Goal: Task Accomplishment & Management: Use online tool/utility

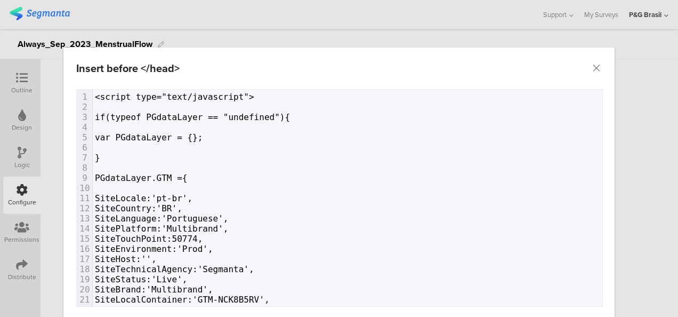
click at [114, 158] on pre "}" at bounding box center [348, 158] width 510 height 10
type textarea "Layer.GTM ={"
click at [118, 183] on pre "​" at bounding box center [348, 188] width 510 height 10
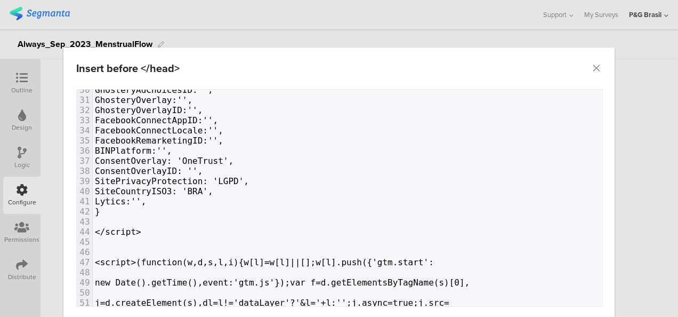
scroll to position [335, 0]
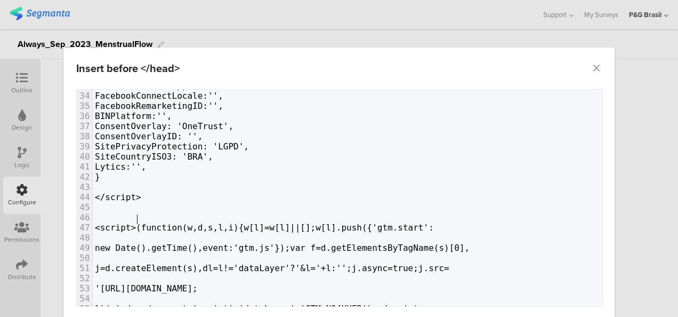
type textarea "f"
click at [135, 222] on span "<script>(function(w,d,s,l,i){w[l]=w[l]||[];w[l].push({'gtm.start':" at bounding box center [264, 227] width 339 height 10
click at [173, 222] on span "<script>(function(w,d,s,l,i){w[l]=w[l]||[];w[l].push({'gtm.start':" at bounding box center [264, 227] width 339 height 10
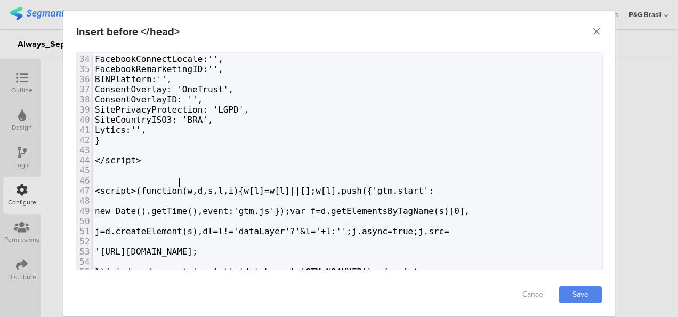
scroll to position [62, 0]
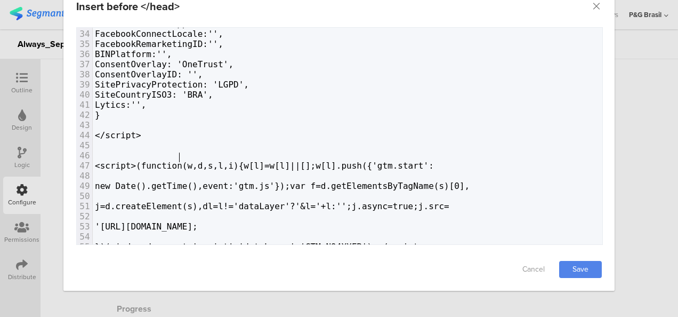
type textarea "})(window,document,'script','dataLayer','GTM-N94XXFB"
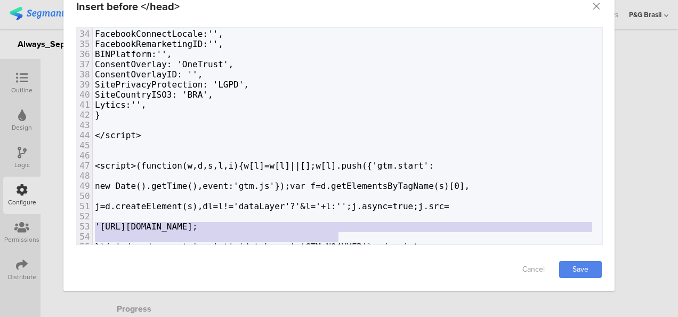
click at [336, 242] on span "})(window,document,'script','dataLayer','GTM-N94XXFB');</script>" at bounding box center [259, 247] width 329 height 10
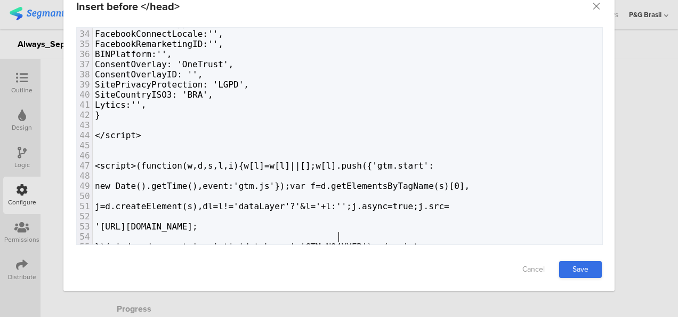
click at [580, 271] on link "Save" at bounding box center [580, 269] width 43 height 17
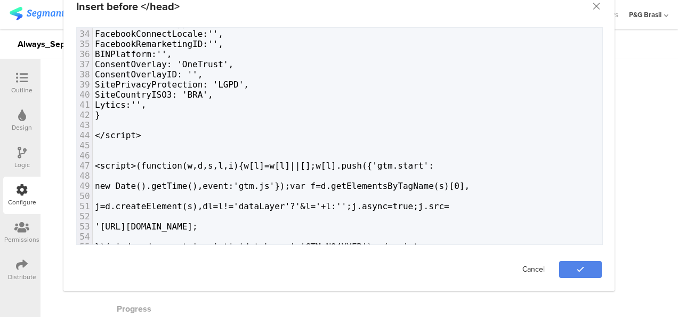
drag, startPoint x: 530, startPoint y: 247, endPoint x: 530, endPoint y: 253, distance: 5.4
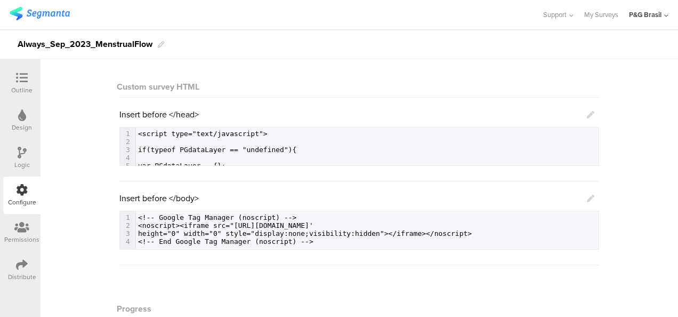
drag, startPoint x: 530, startPoint y: 253, endPoint x: 347, endPoint y: 222, distance: 184.9
click at [314, 224] on span "<noscript><iframe src="[URL][DOMAIN_NAME]'" at bounding box center [225, 225] width 175 height 8
click at [588, 200] on icon at bounding box center [590, 198] width 7 height 7
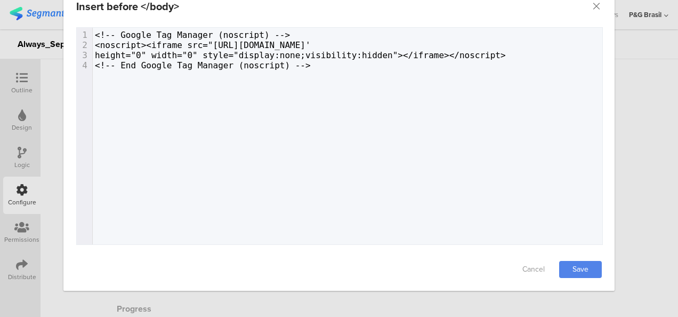
click at [327, 51] on span "height="0" width="0" style="display:none;visibility:hidden"></iframe></noscript>" at bounding box center [300, 55] width 411 height 10
click at [302, 44] on span "<noscript><iframe src="[URL][DOMAIN_NAME]'" at bounding box center [203, 45] width 216 height 10
click at [528, 268] on link "Cancel" at bounding box center [533, 269] width 43 height 17
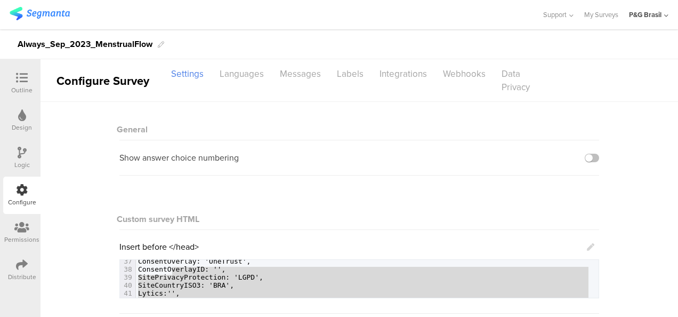
scroll to position [319, 0]
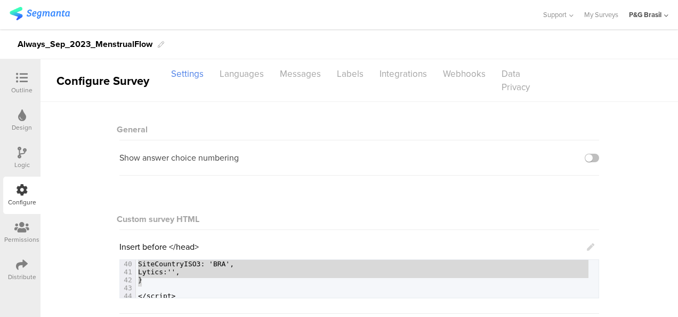
drag, startPoint x: 193, startPoint y: 217, endPoint x: 210, endPoint y: 265, distance: 50.3
click at [178, 266] on div "29 GhosteryAdChoices:'', 30 GhosteryAdChoicesID:'', 31 GhosteryOverlay:'', 32 G…" at bounding box center [367, 280] width 463 height 216
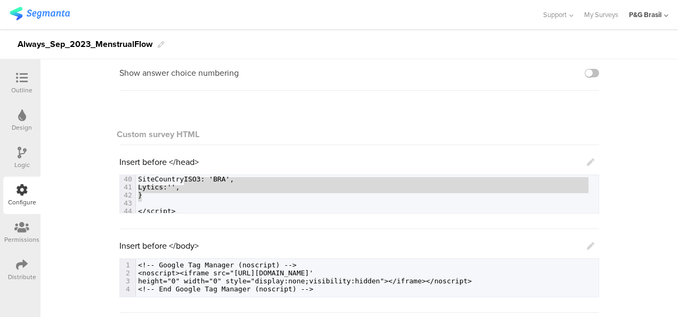
scroll to position [160, 0]
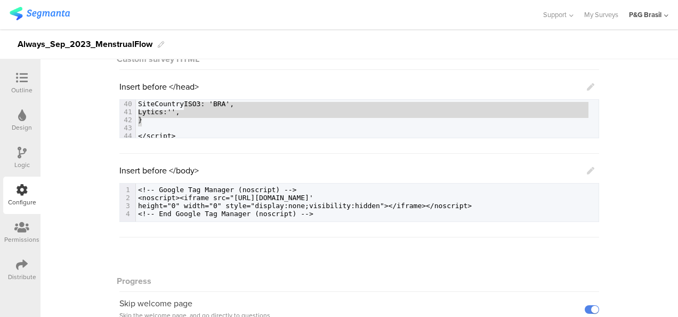
click at [587, 82] on link at bounding box center [590, 87] width 7 height 12
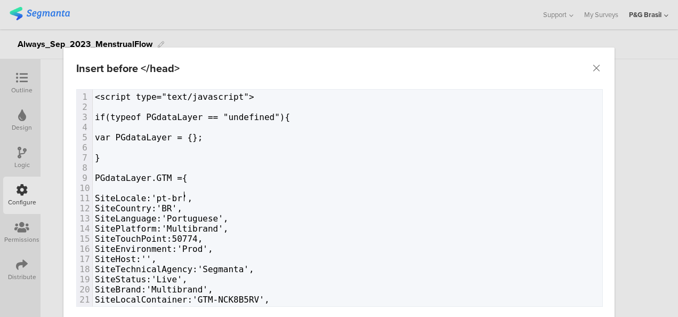
click at [259, 193] on pre "SiteLocale:'pt-br'," at bounding box center [348, 198] width 510 height 10
type textarea "<script type="text/javascript"> if(typeof PGdataLayer == "undefined"){ var PGda…"
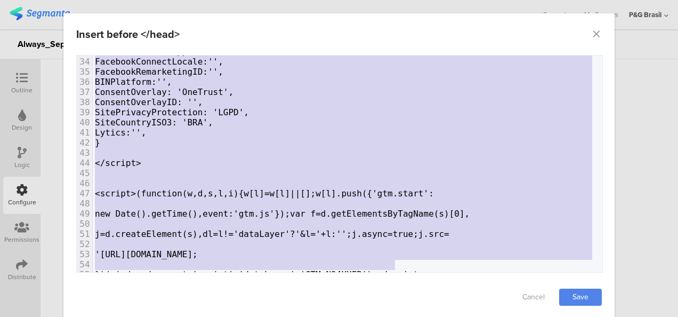
scroll to position [62, 0]
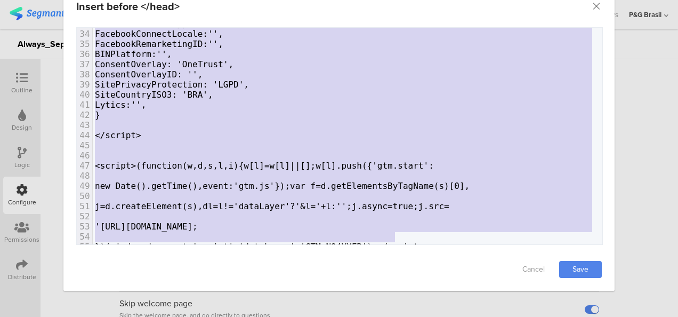
click at [186, 191] on pre "​" at bounding box center [348, 196] width 510 height 10
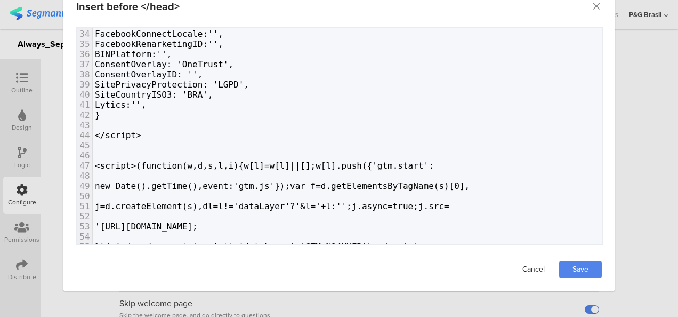
click at [527, 273] on link "Cancel" at bounding box center [533, 269] width 43 height 17
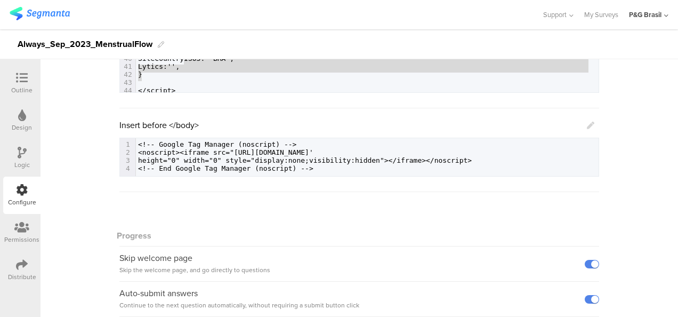
scroll to position [213, 0]
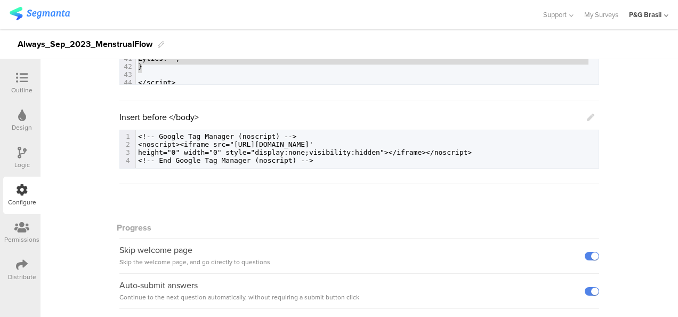
click at [314, 144] on span "<noscript><iframe src="[URL][DOMAIN_NAME]'" at bounding box center [225, 144] width 175 height 8
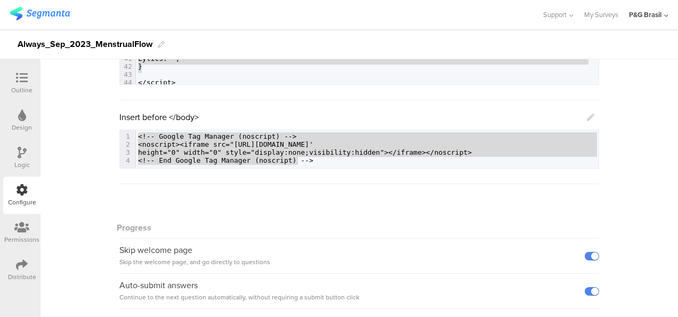
drag, startPoint x: 420, startPoint y: 159, endPoint x: 103, endPoint y: 135, distance: 317.6
click at [103, 135] on div "General Show answer choice numbering Custom survey HTML Insert before </head> x…" at bounding box center [360, 139] width 638 height 501
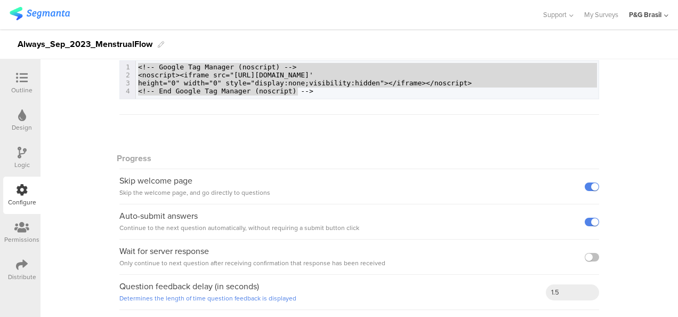
scroll to position [286, 0]
